Goal: Navigation & Orientation: Find specific page/section

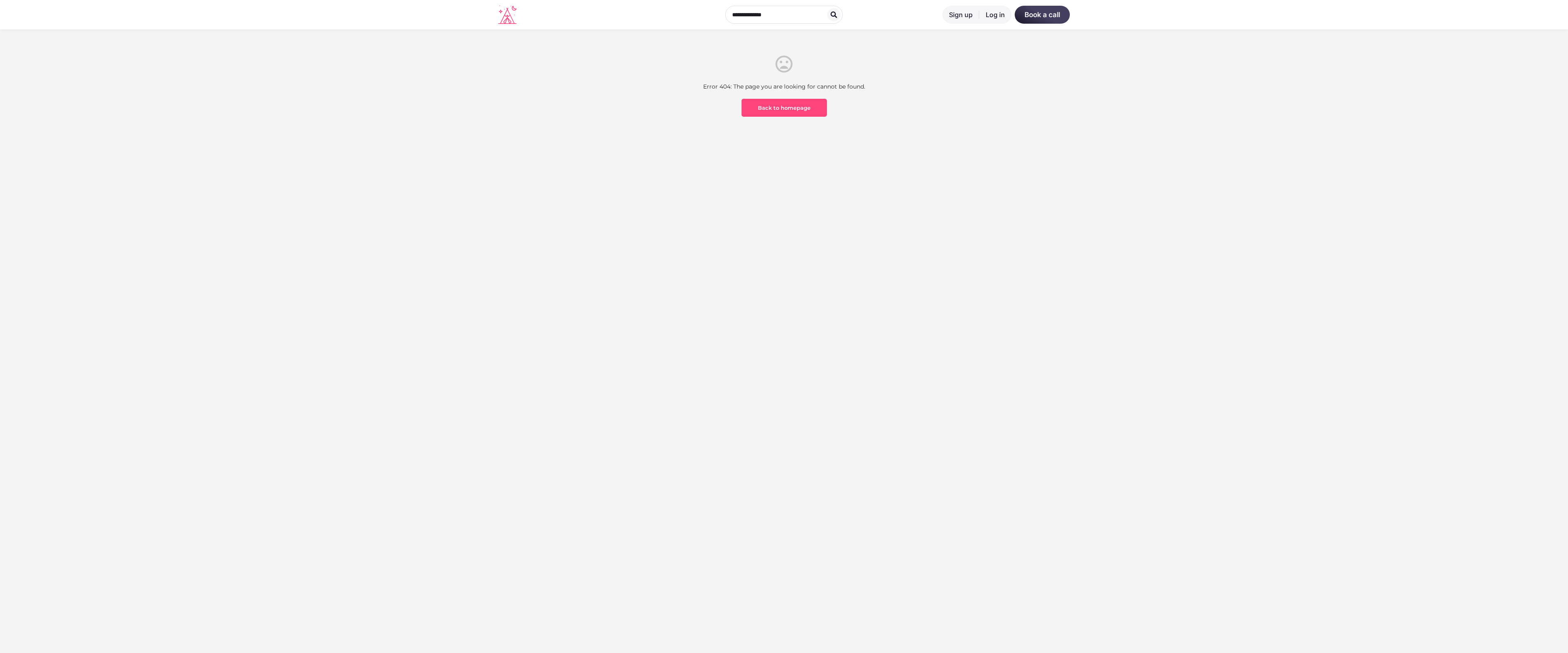
scroll to position [240, 0]
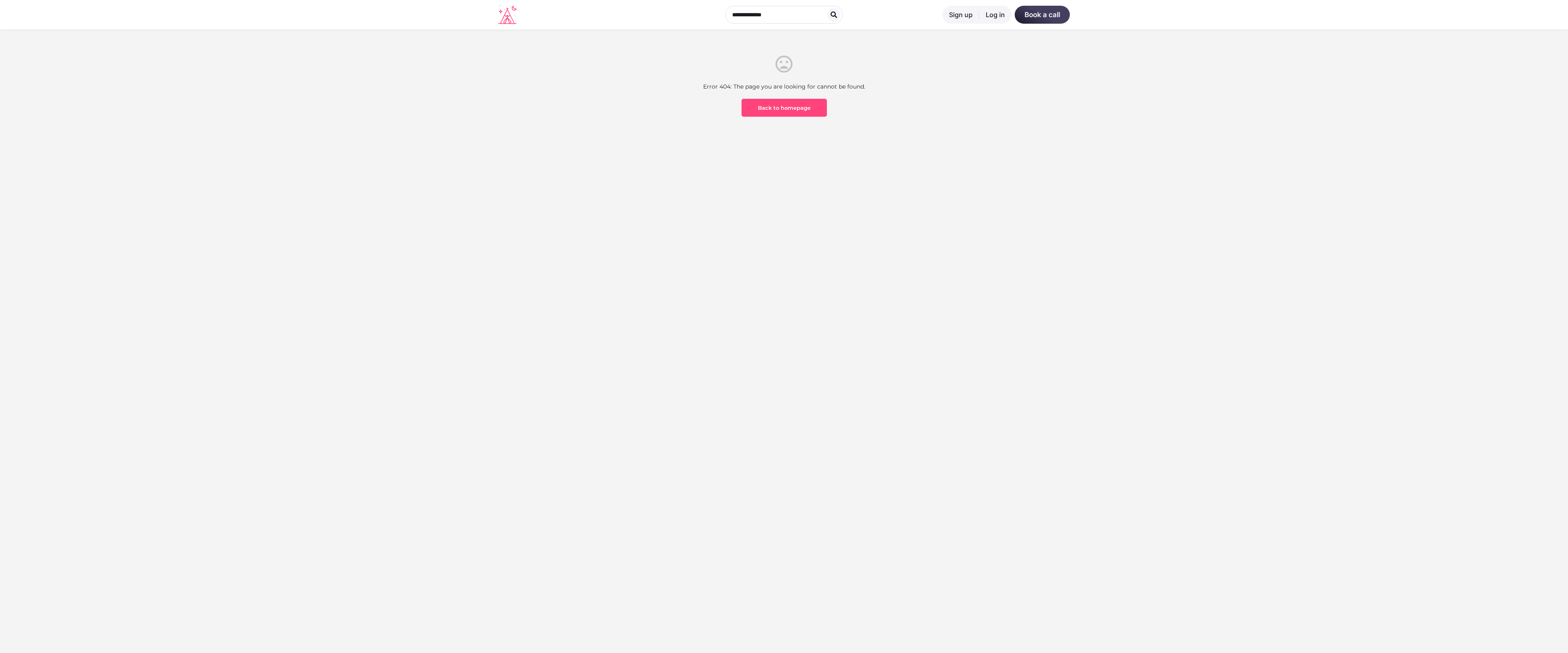
scroll to position [240, 0]
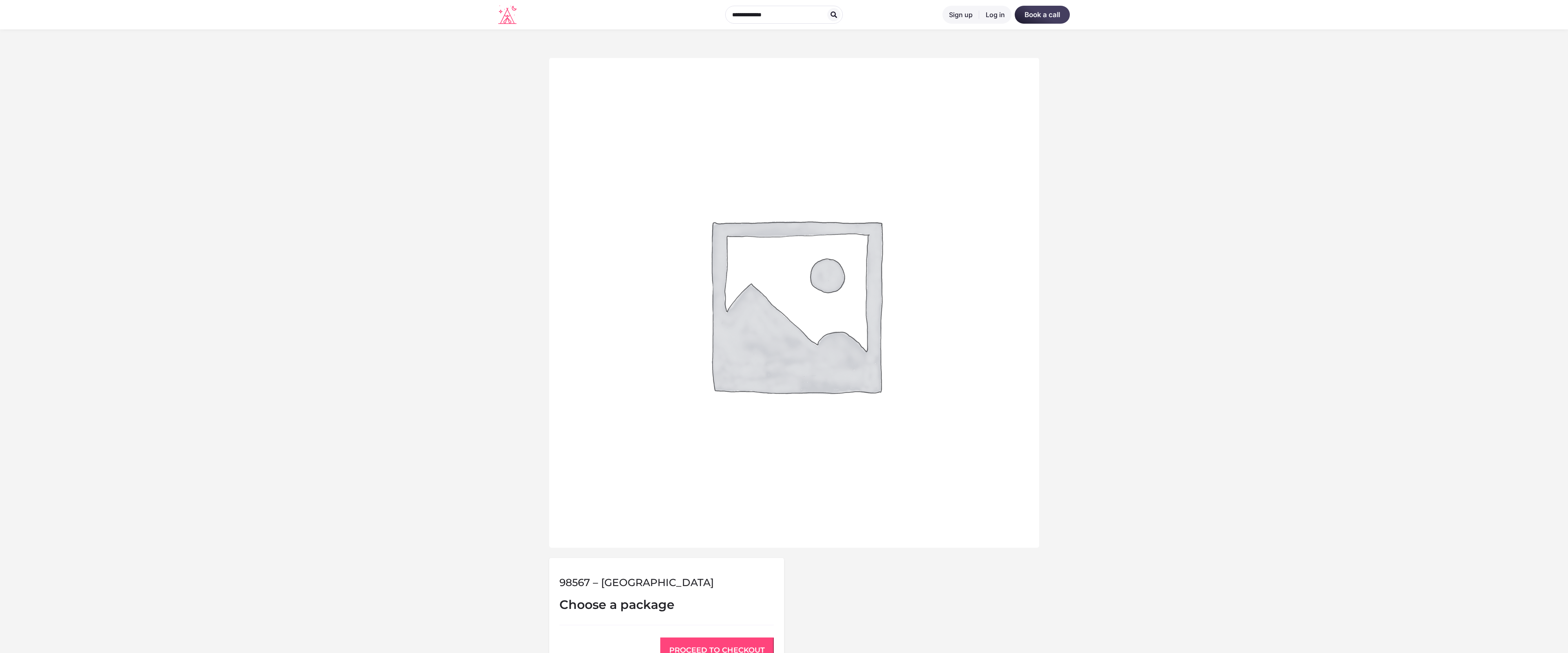
scroll to position [338, 0]
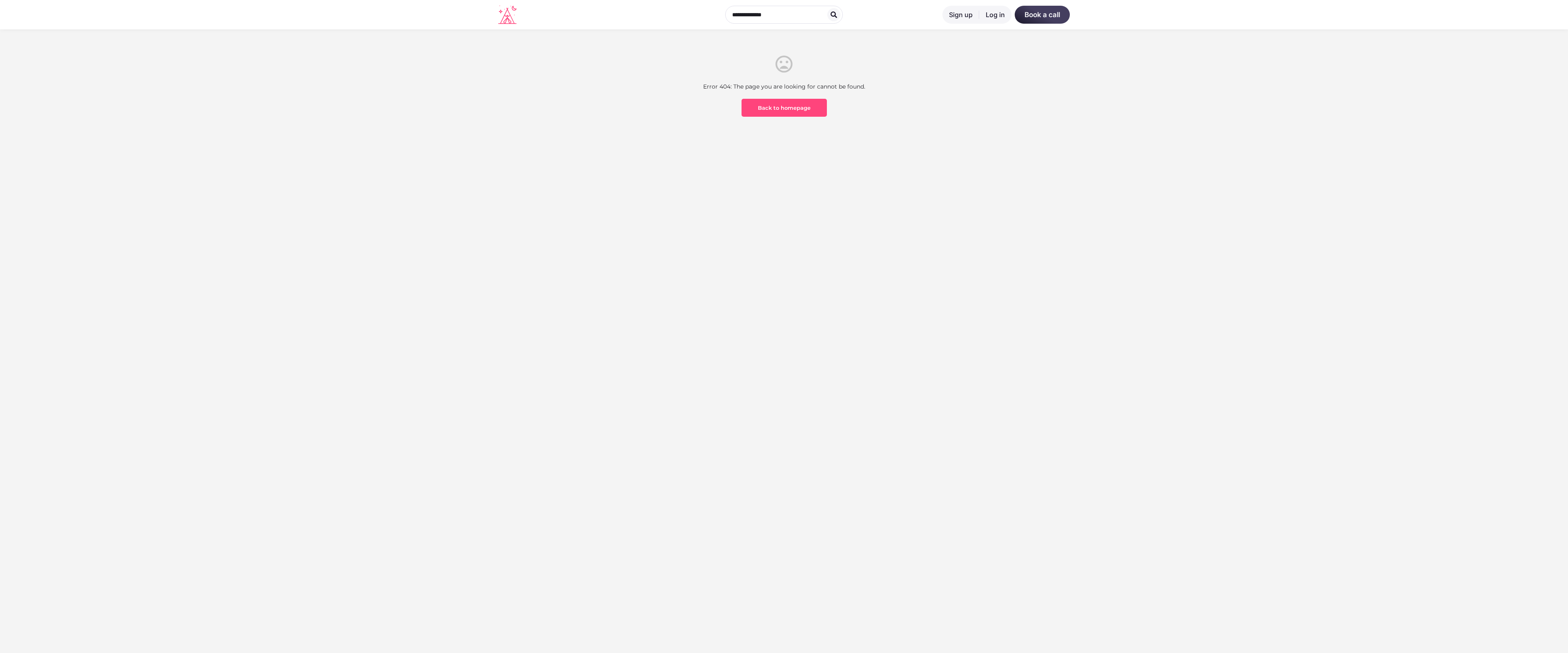
scroll to position [240, 0]
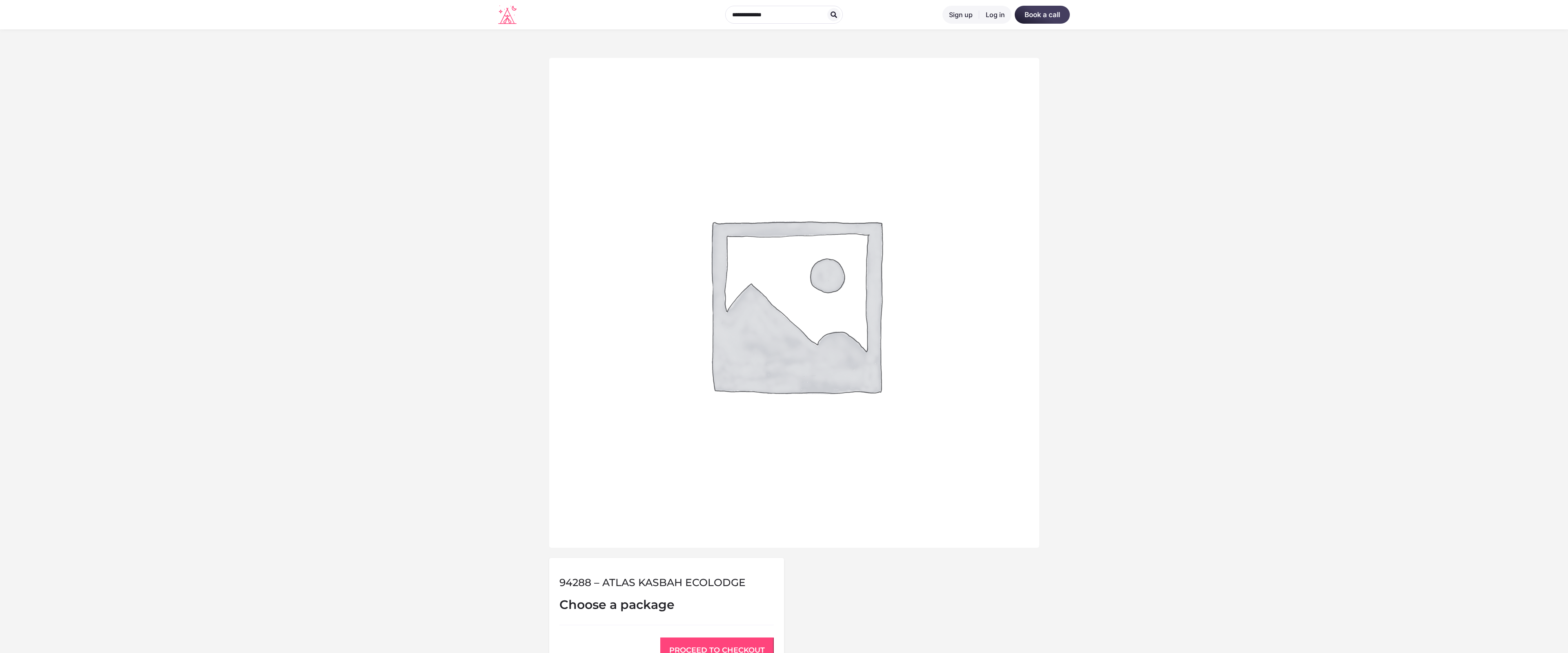
scroll to position [338, 0]
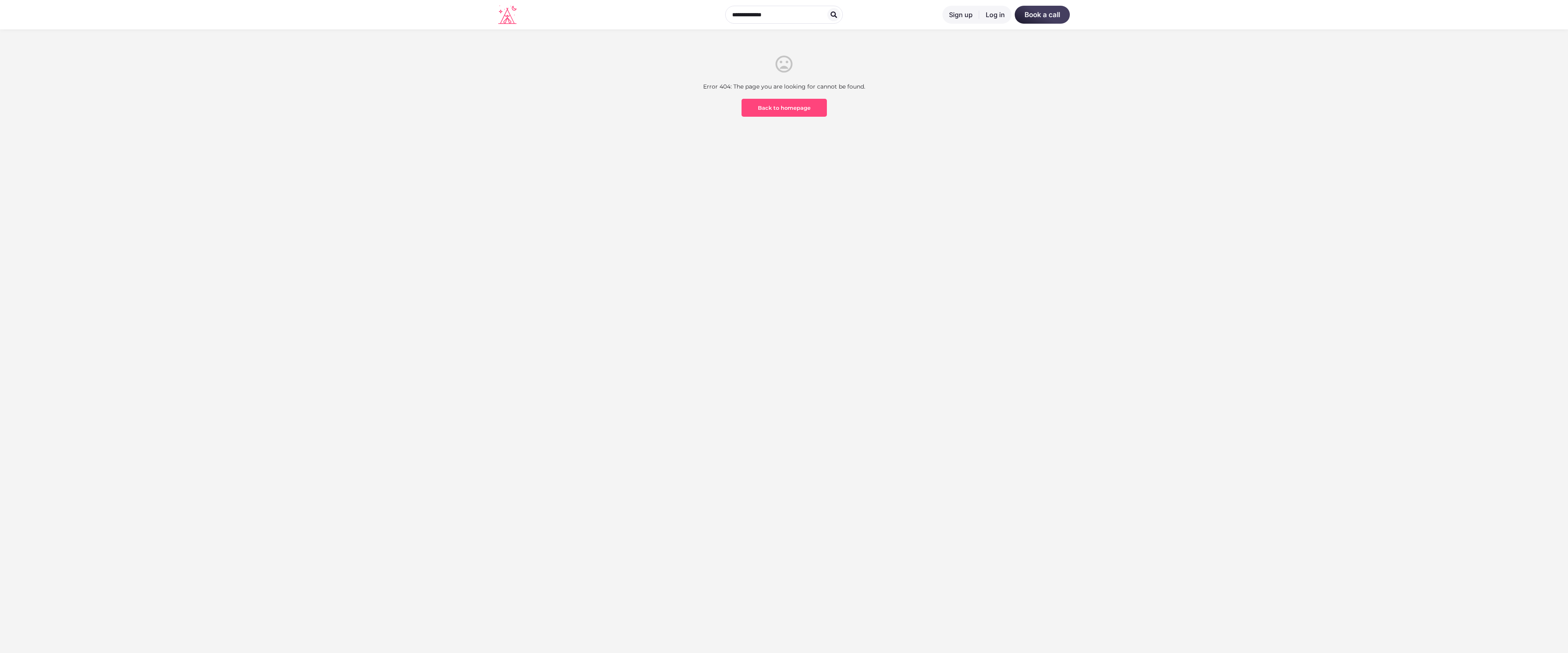
scroll to position [240, 0]
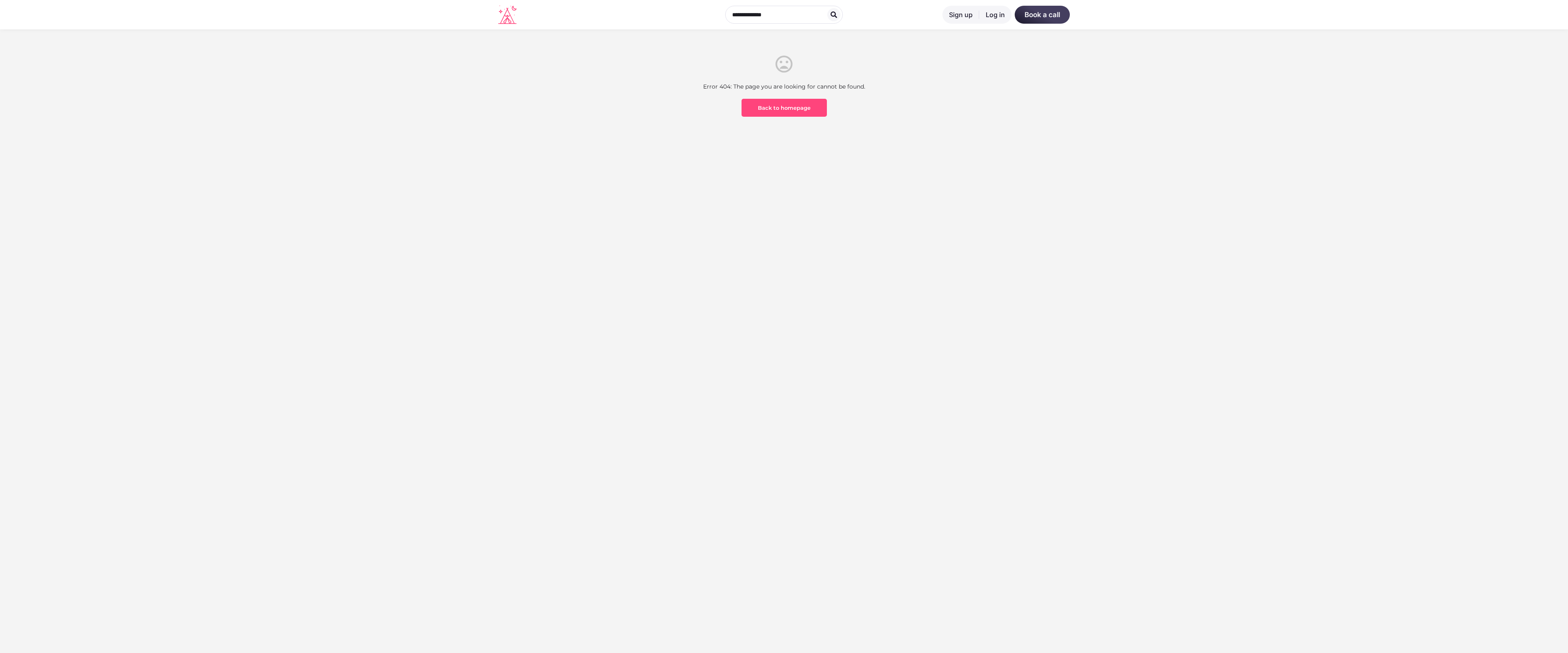
scroll to position [240, 0]
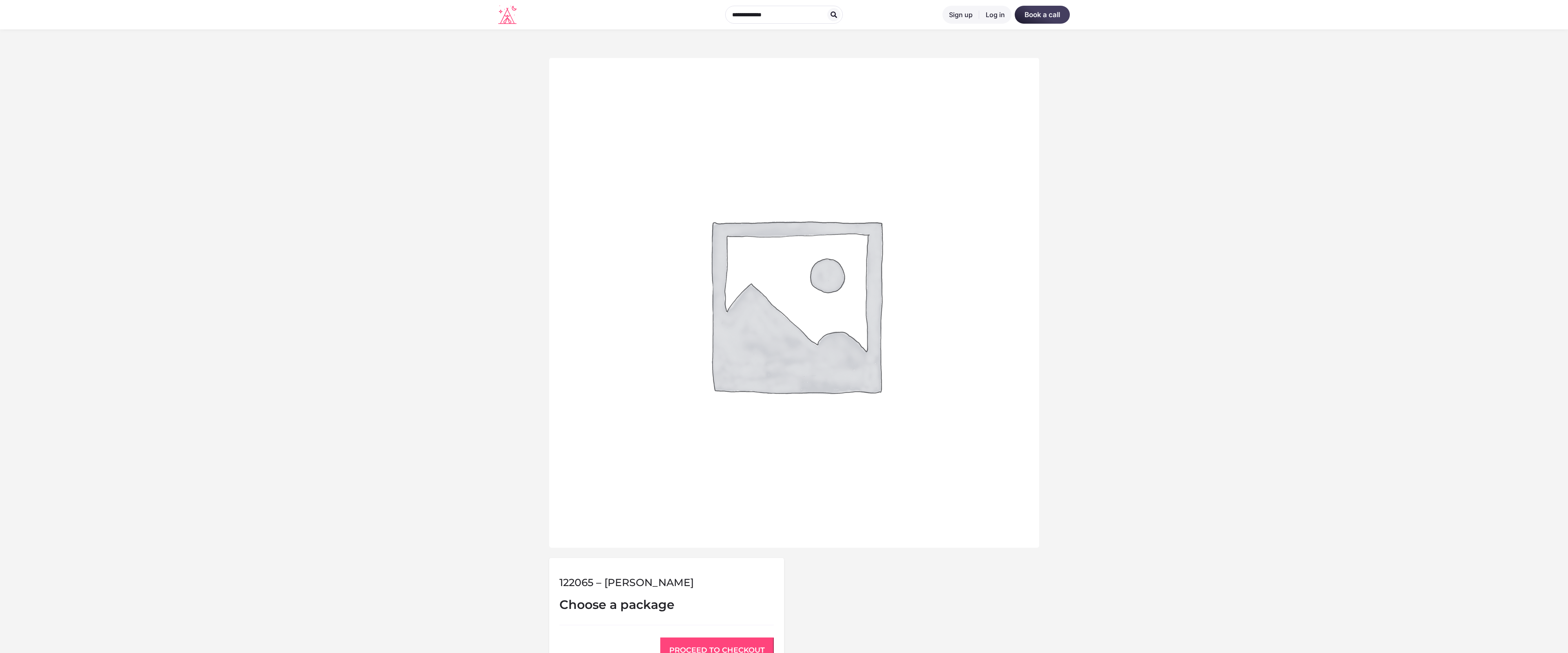
scroll to position [338, 0]
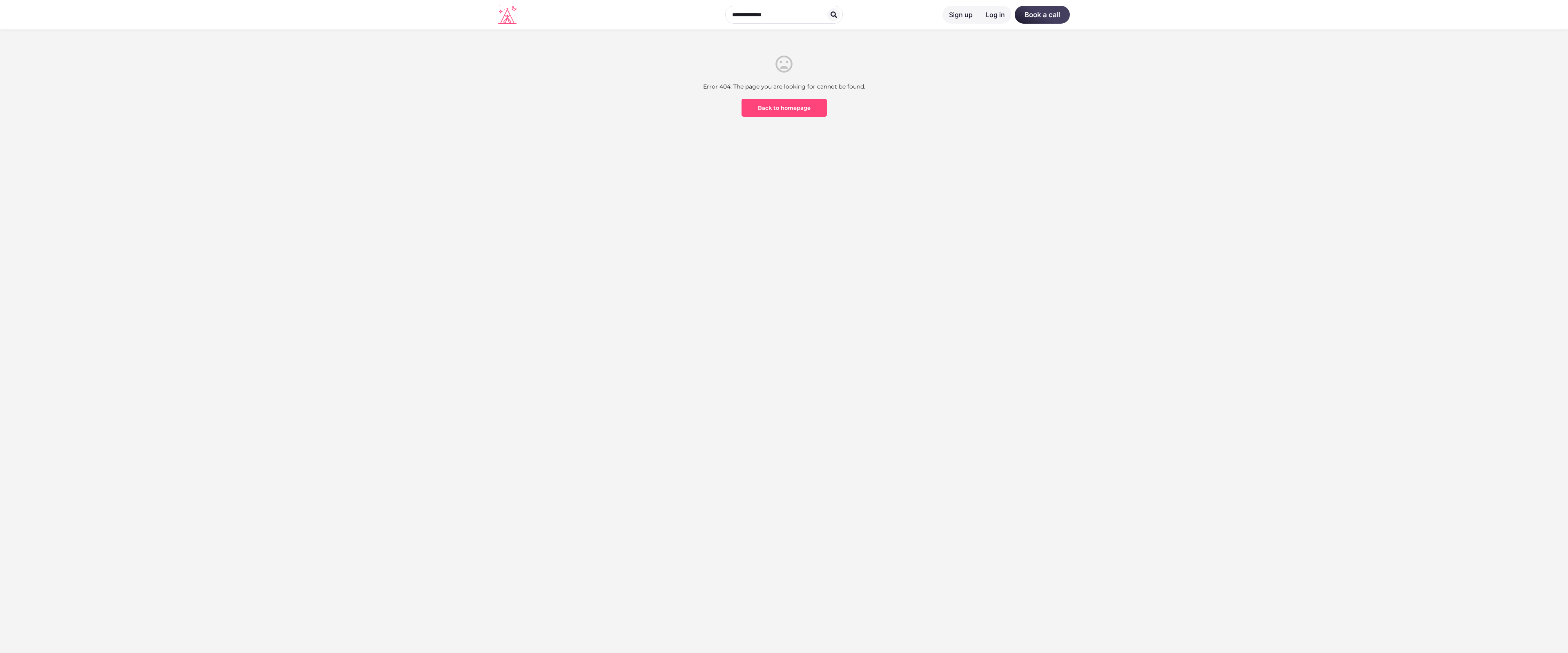
scroll to position [240, 0]
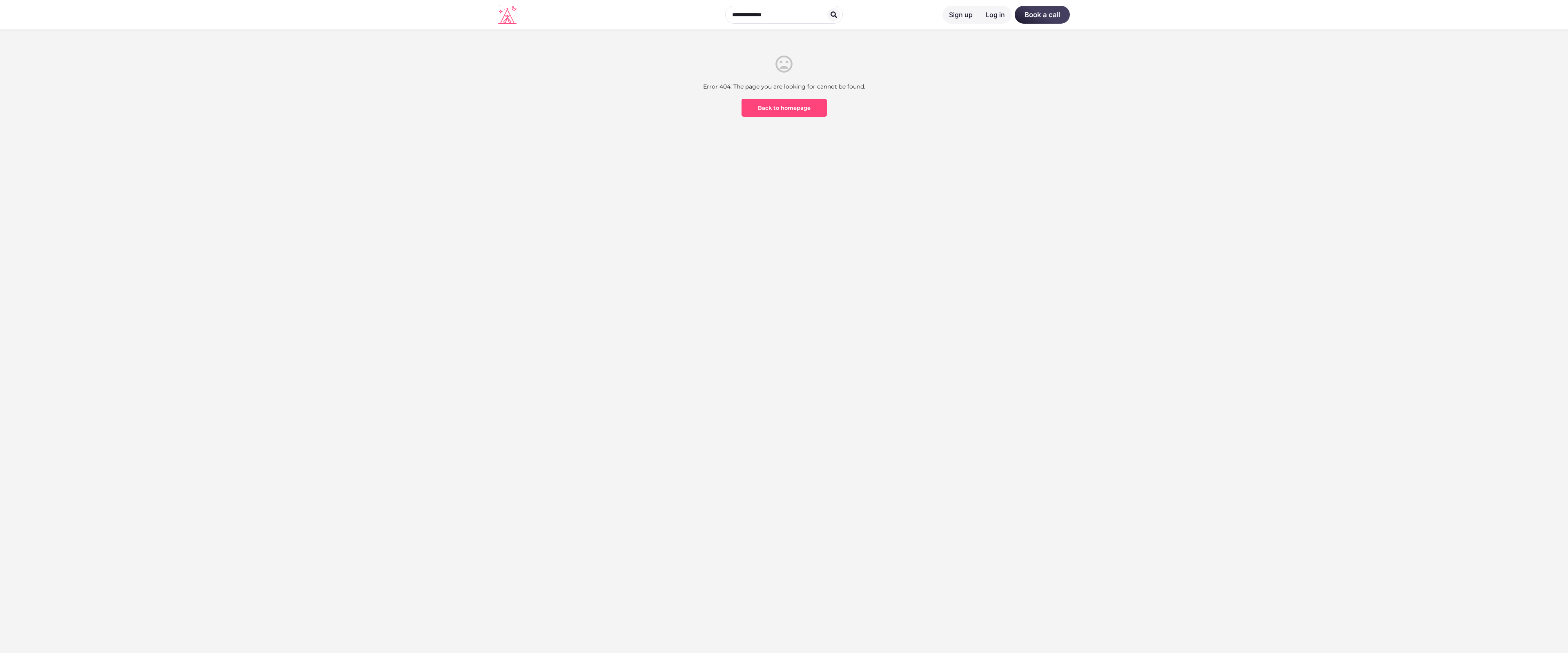
scroll to position [240, 0]
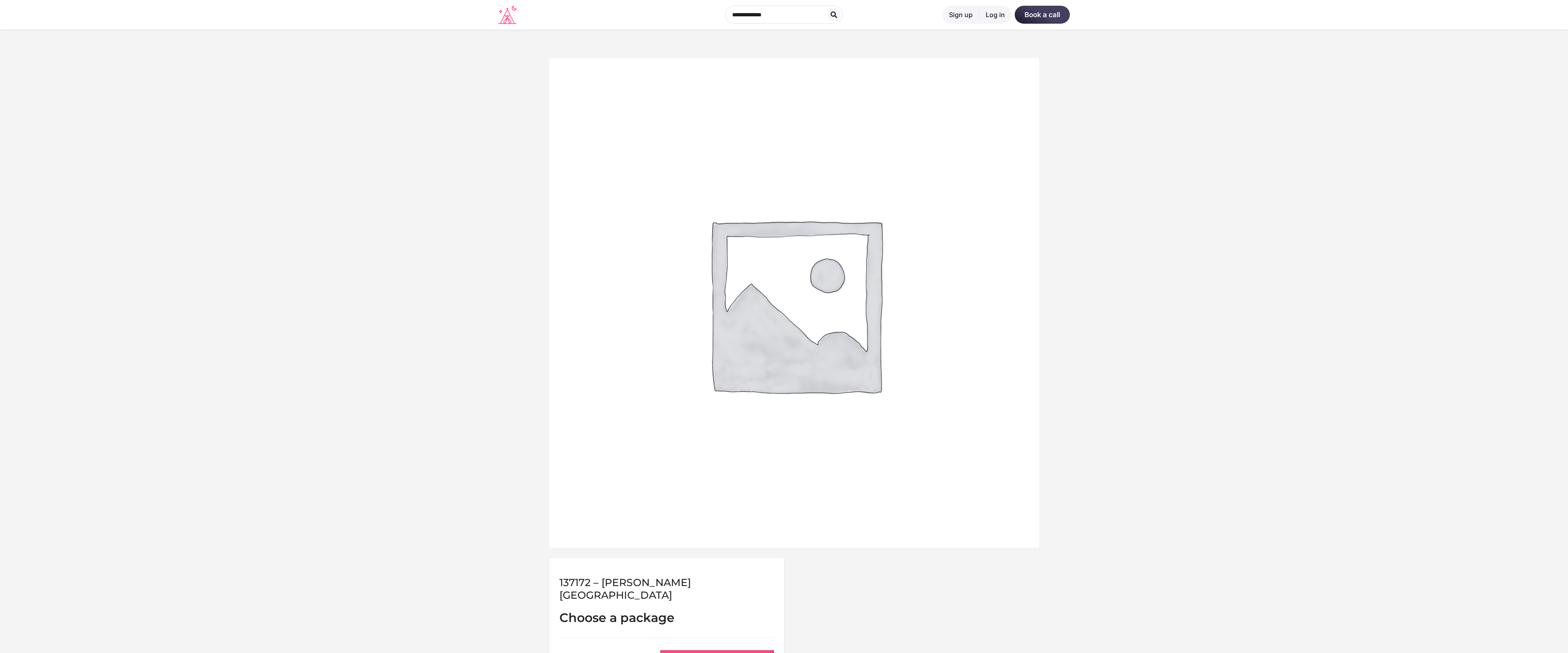
scroll to position [338, 0]
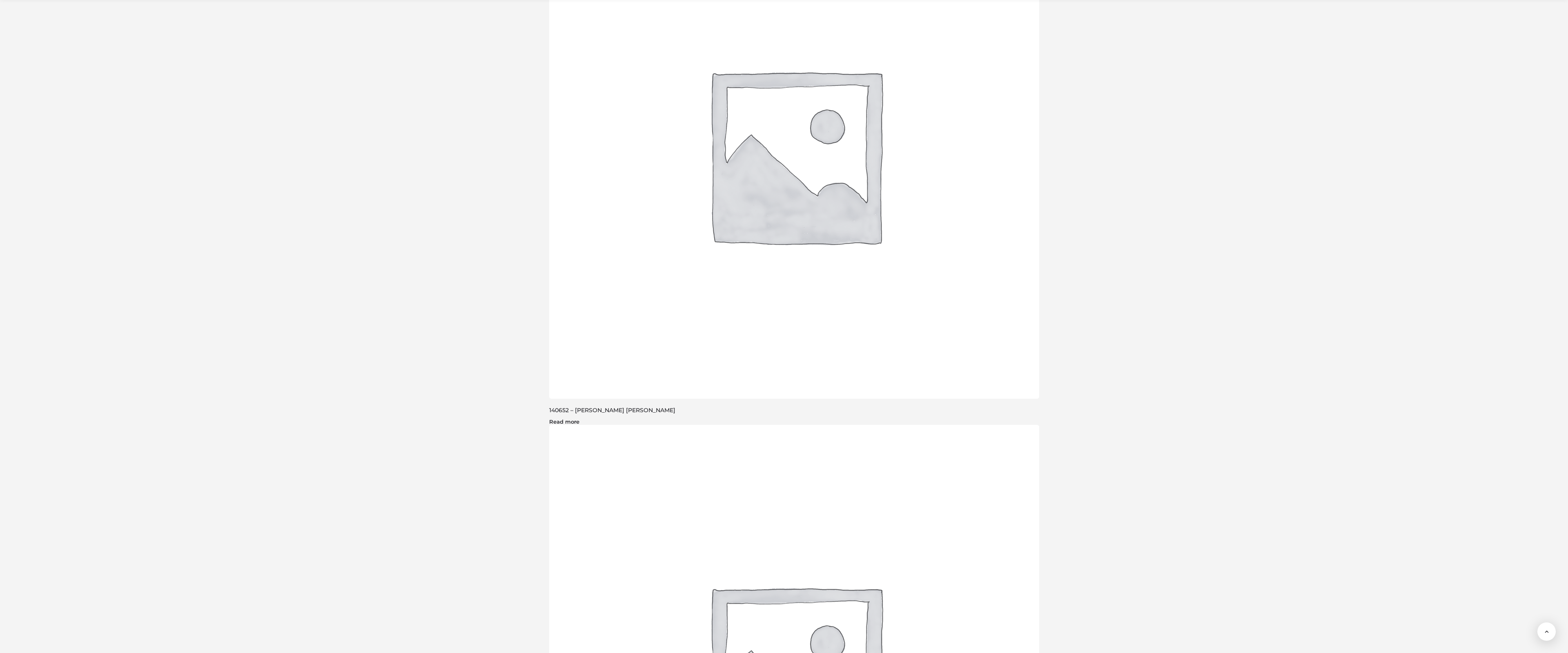
scroll to position [1849, 0]
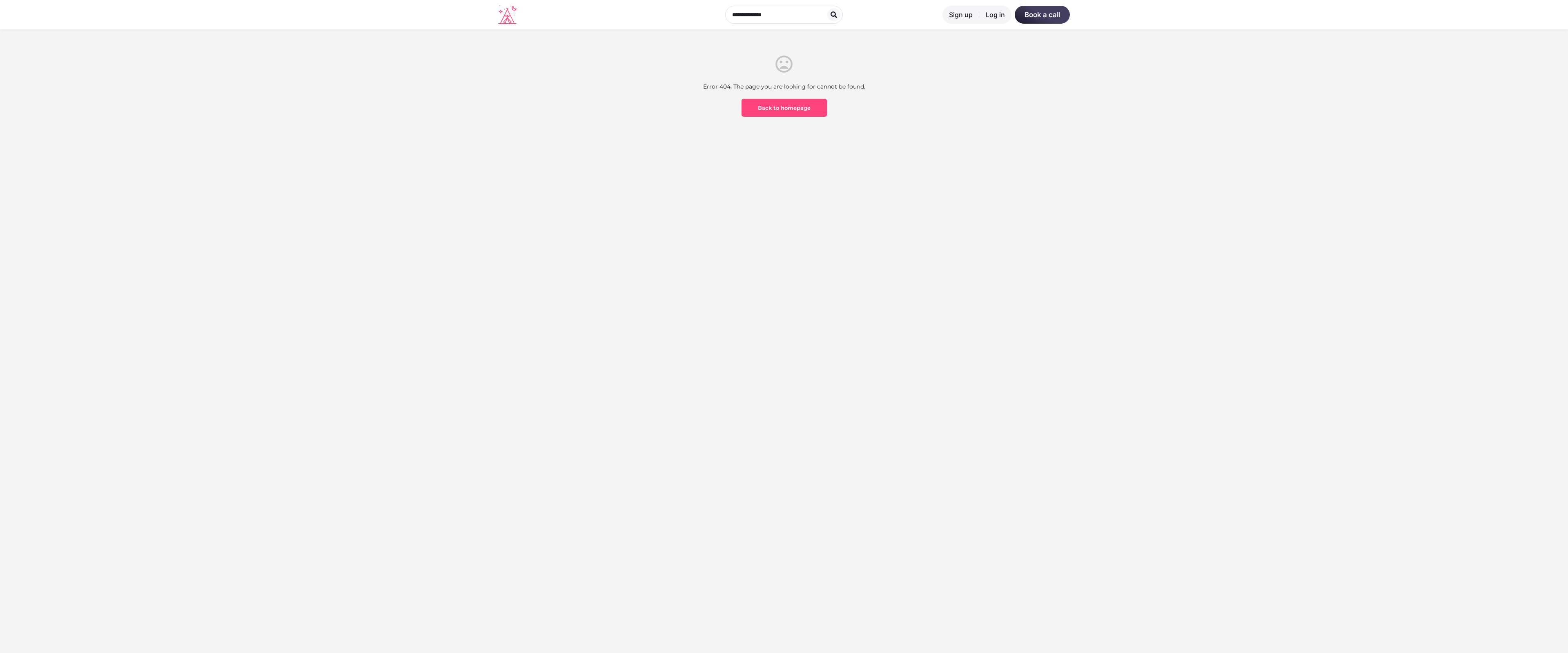
scroll to position [240, 0]
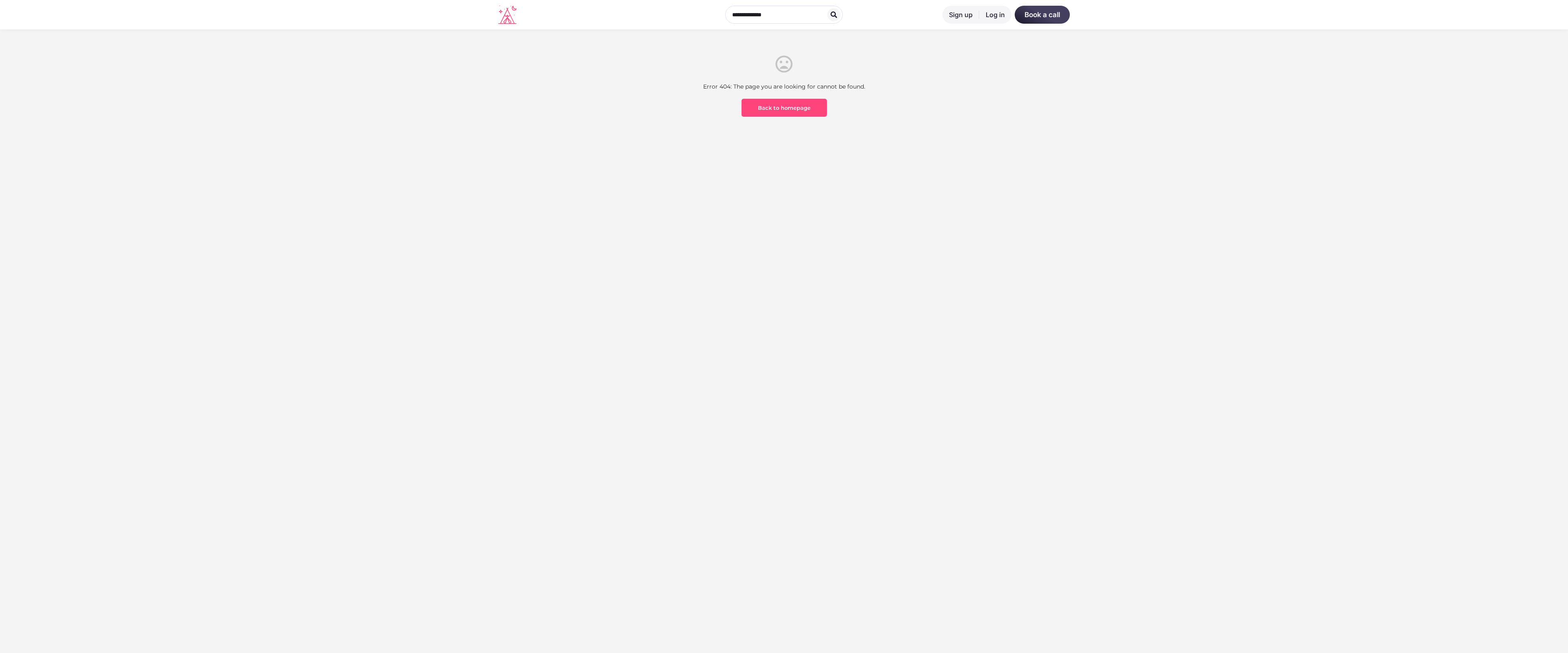
scroll to position [240, 0]
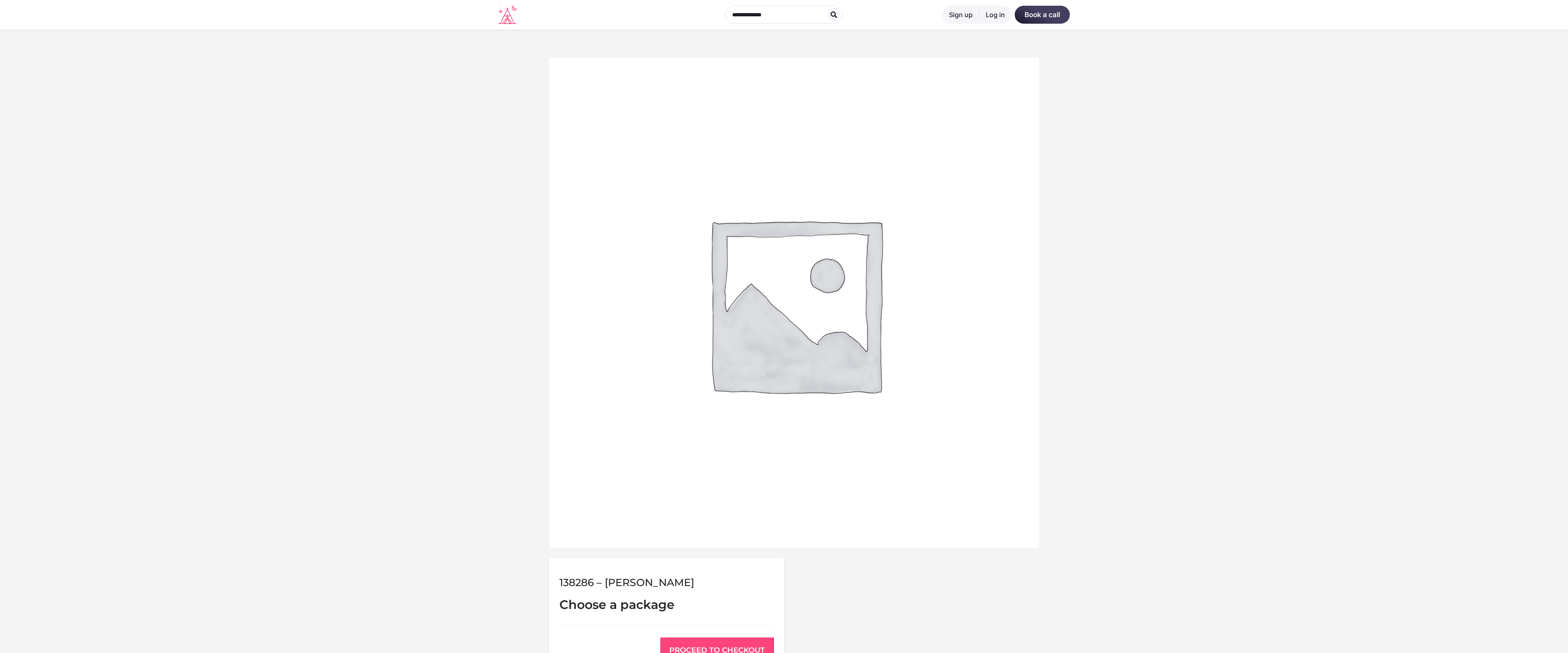
scroll to position [338, 0]
